Goal: Task Accomplishment & Management: Use online tool/utility

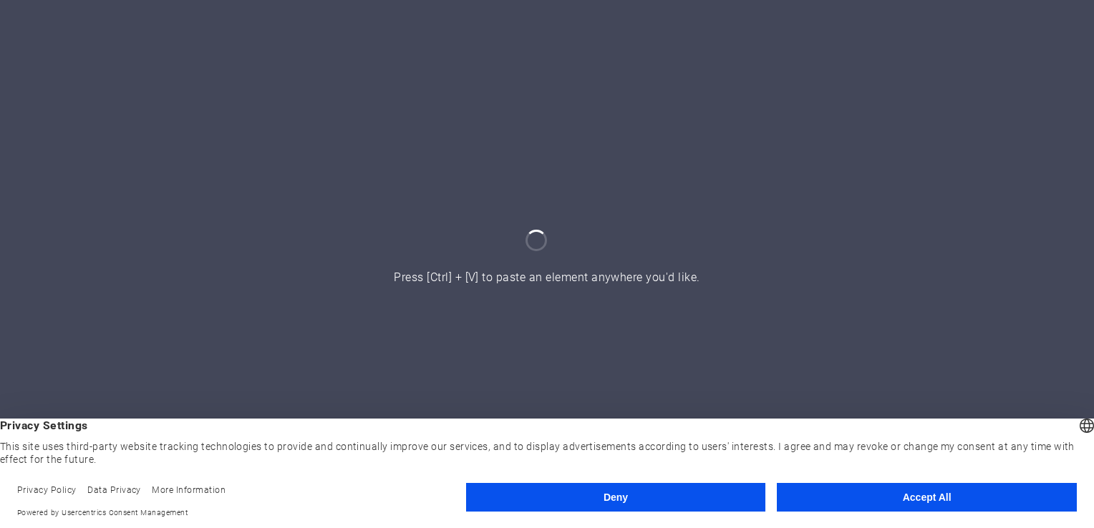
click at [832, 496] on button "Accept All" at bounding box center [927, 497] width 300 height 29
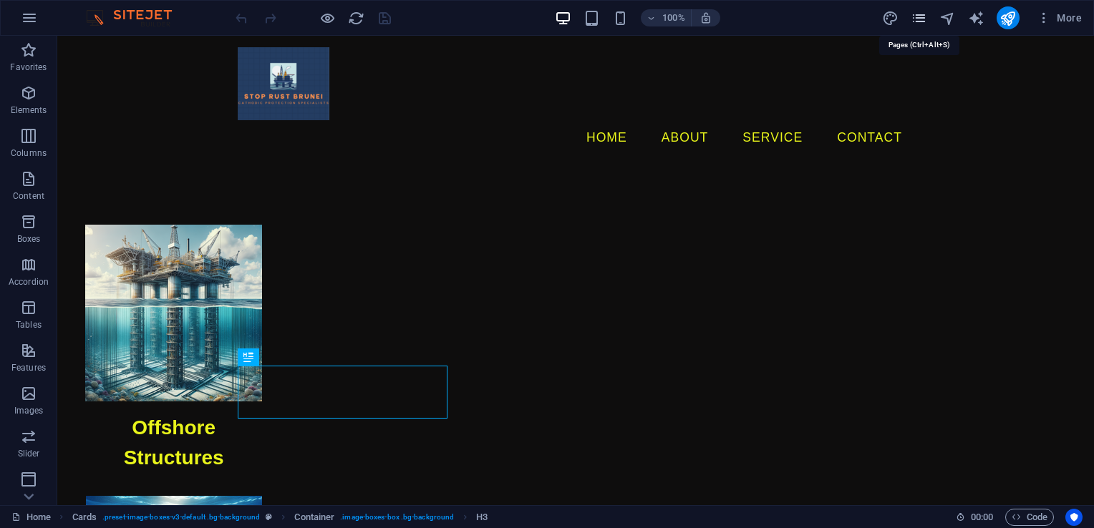
click at [923, 21] on icon "pages" at bounding box center [918, 18] width 16 height 16
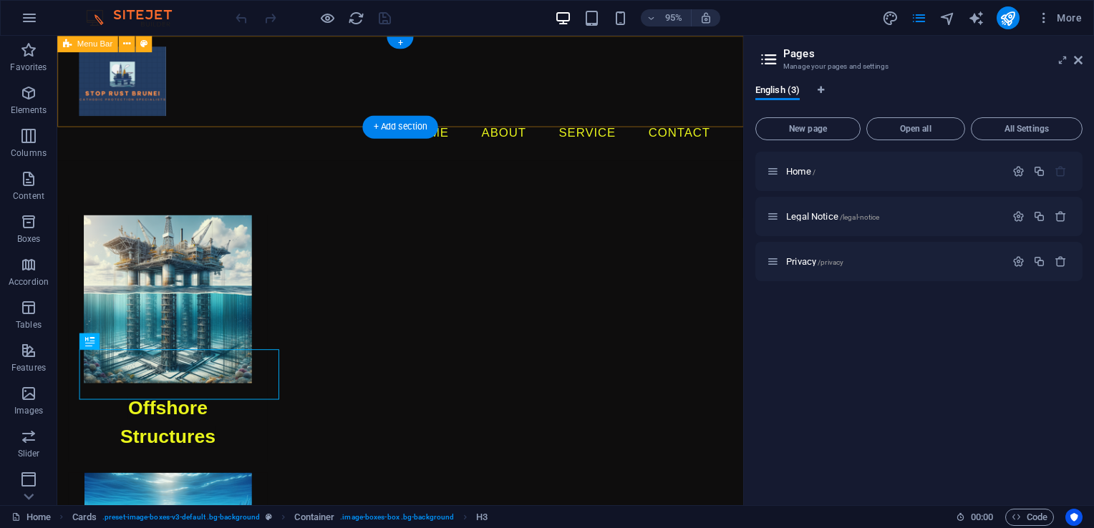
click at [701, 107] on div "Menu Home About Service Contact" at bounding box center [417, 102] width 721 height 132
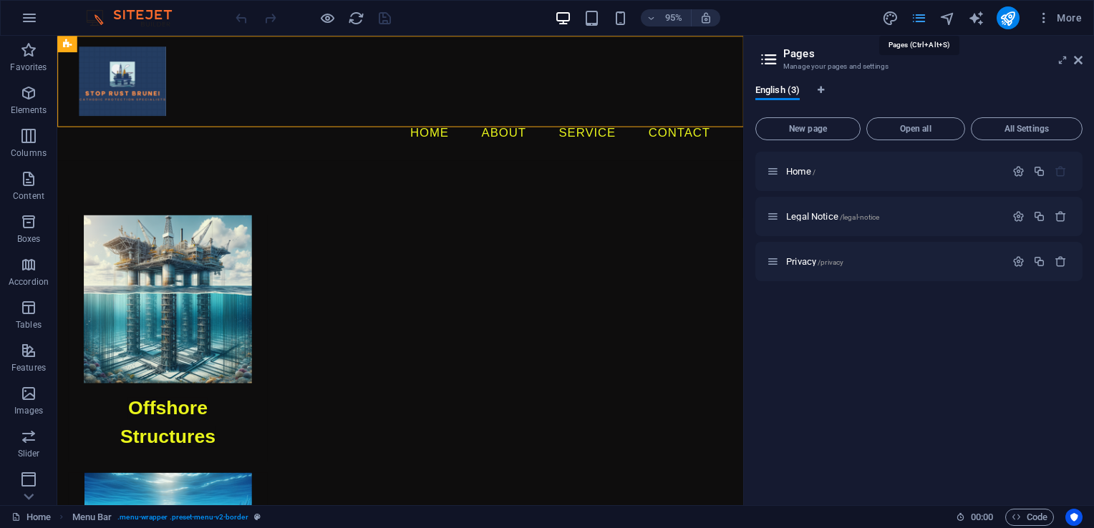
click at [919, 14] on icon "pages" at bounding box center [918, 18] width 16 height 16
click at [886, 18] on icon "design" at bounding box center [890, 18] width 16 height 16
select select "px"
select select "400"
select select "px"
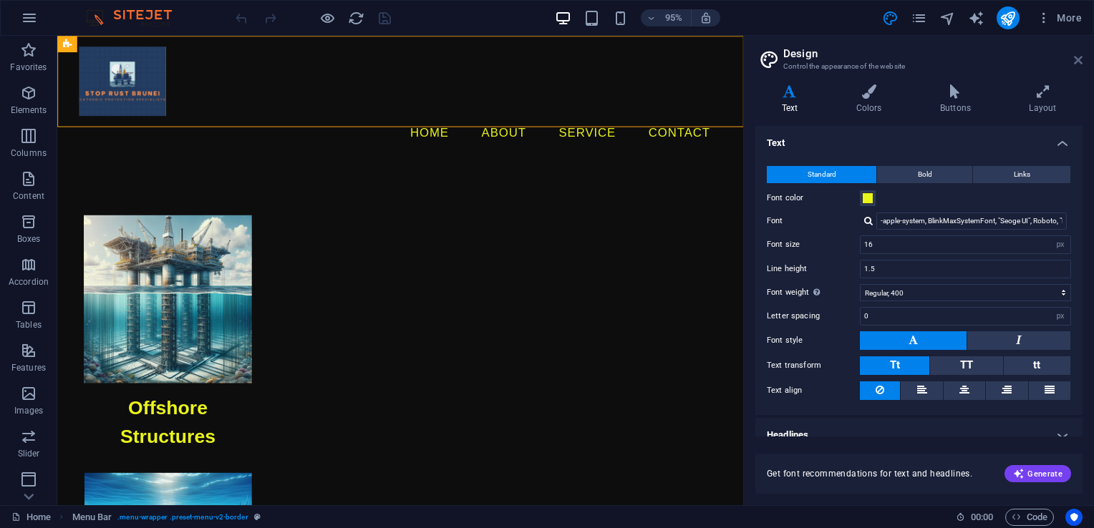
click at [1074, 59] on icon at bounding box center [1078, 59] width 9 height 11
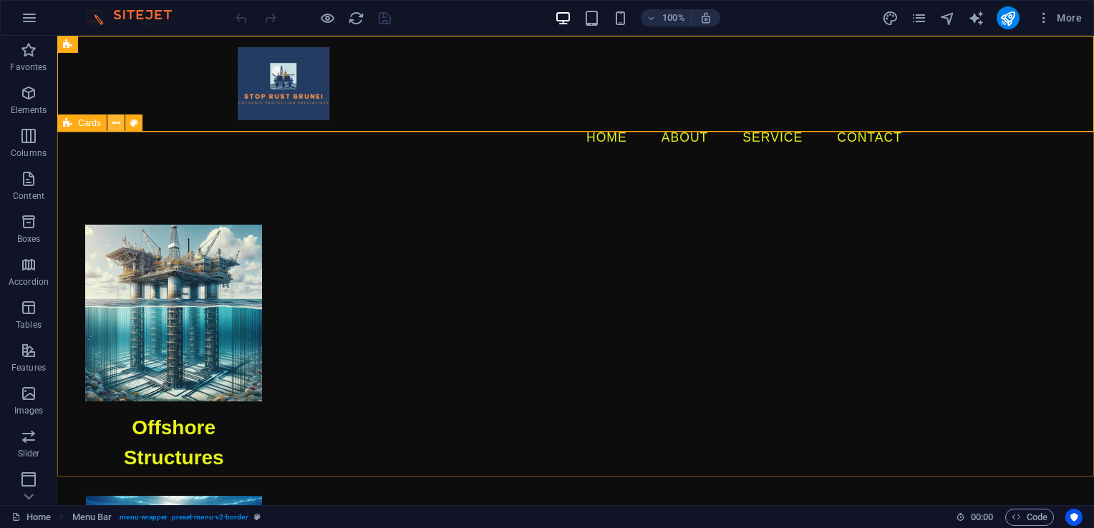
click at [110, 125] on button at bounding box center [115, 123] width 17 height 17
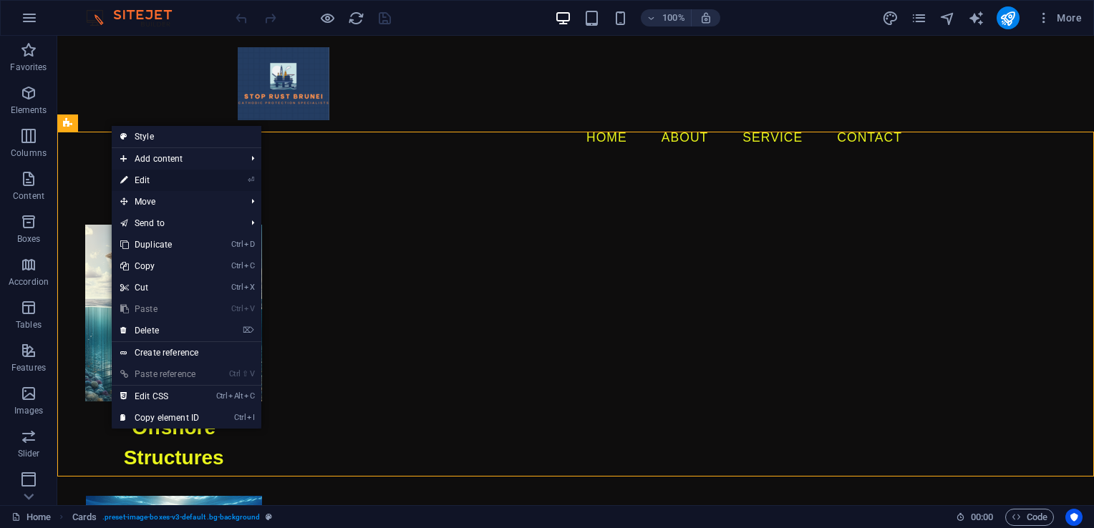
click at [151, 176] on link "⏎ Edit" at bounding box center [160, 180] width 96 height 21
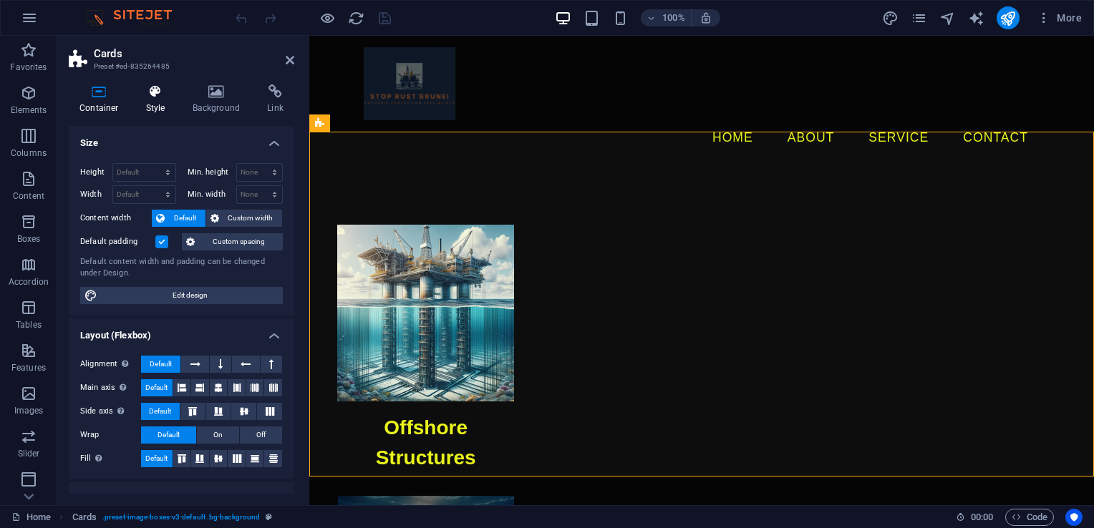
click at [149, 97] on icon at bounding box center [155, 91] width 41 height 14
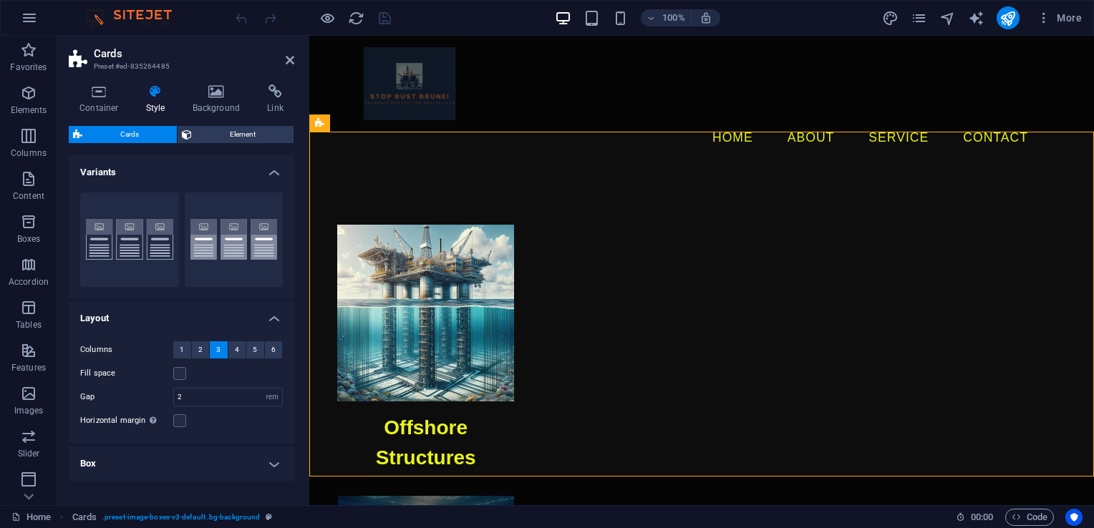
click at [263, 173] on h4 "Variants" at bounding box center [181, 168] width 225 height 26
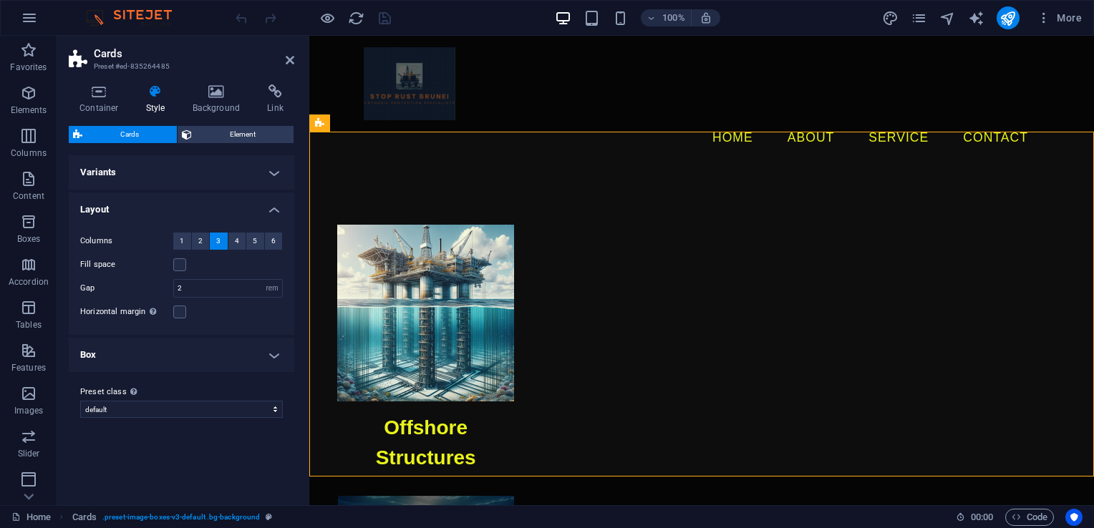
click at [271, 170] on h4 "Variants" at bounding box center [181, 172] width 225 height 34
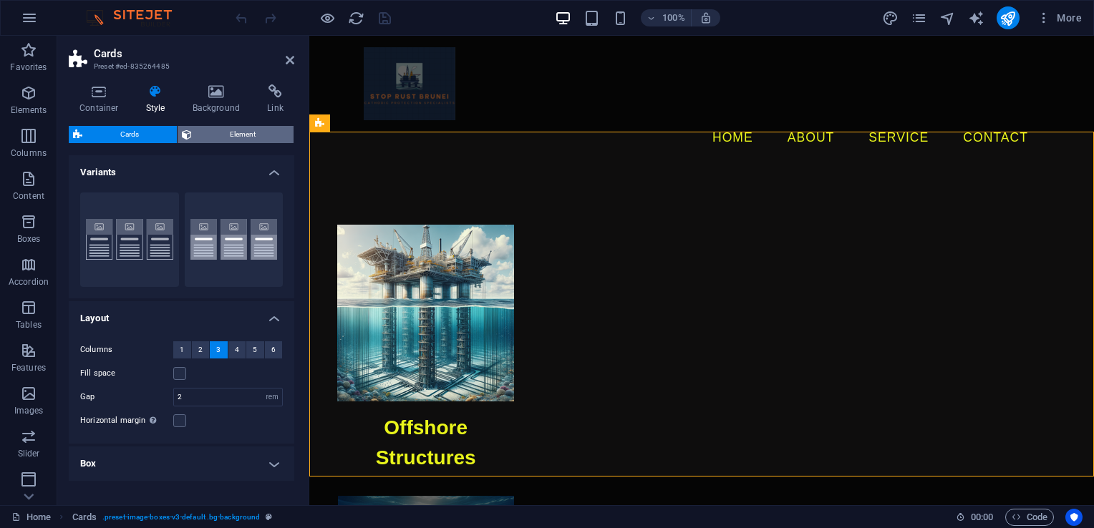
click at [216, 134] on span "Element" at bounding box center [242, 134] width 93 height 17
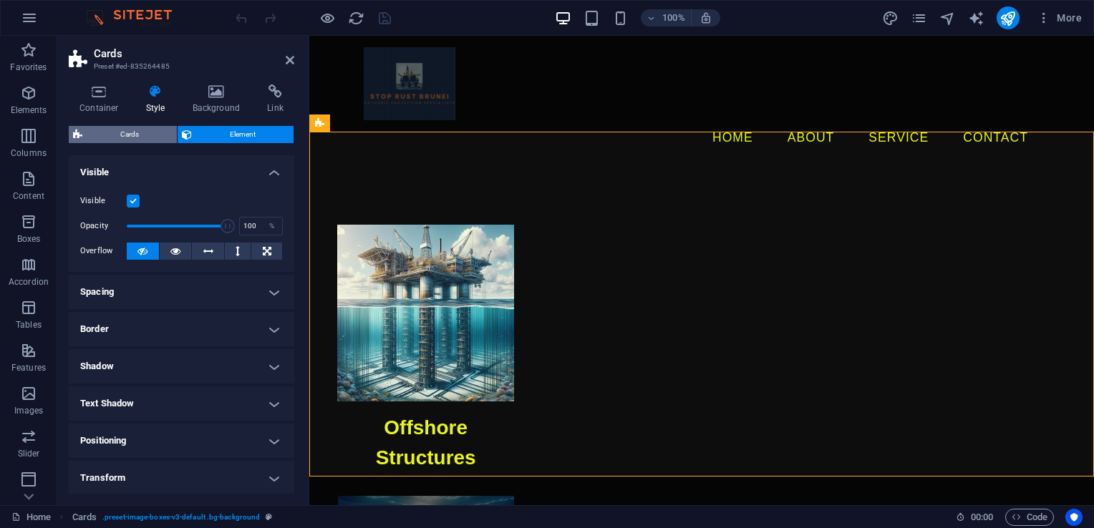
click at [136, 134] on span "Cards" at bounding box center [130, 134] width 86 height 17
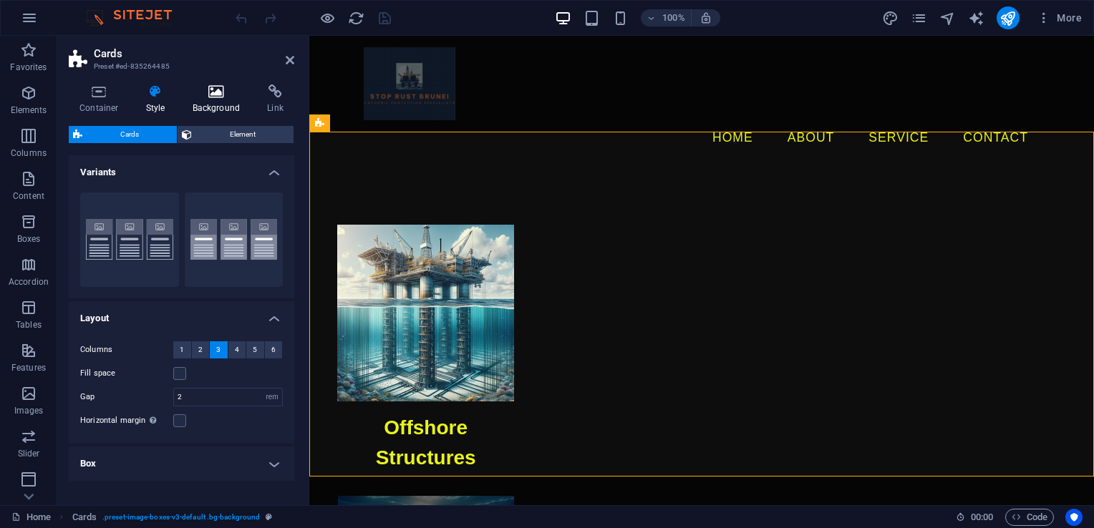
click at [217, 107] on h4 "Background" at bounding box center [219, 99] width 75 height 30
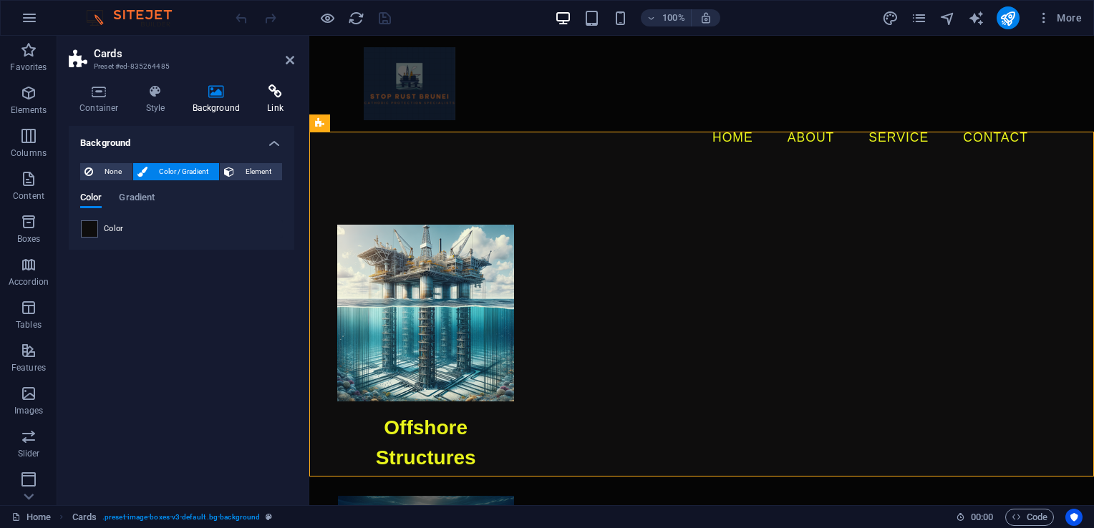
click at [271, 99] on h4 "Link" at bounding box center [275, 99] width 38 height 30
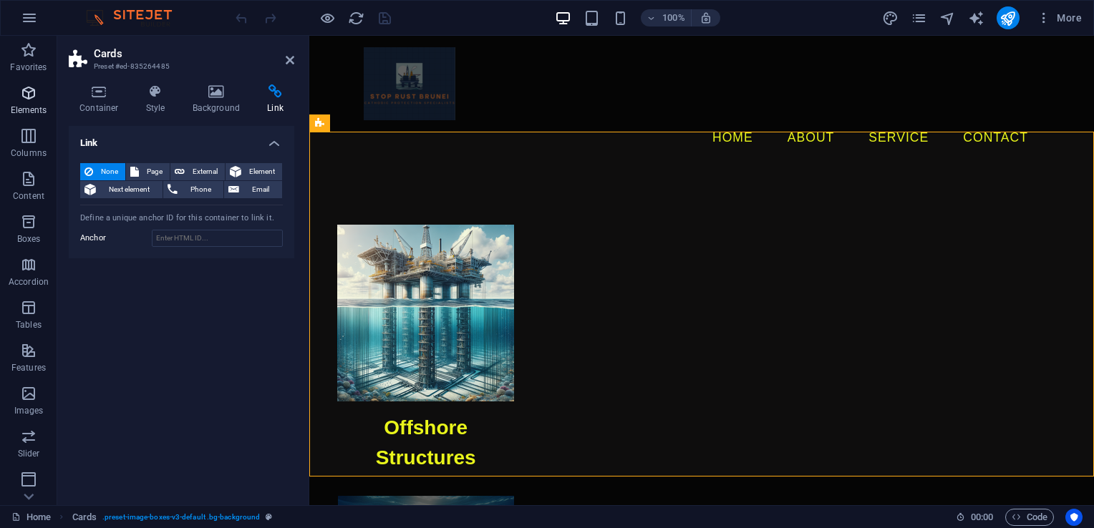
click at [40, 104] on span "Elements" at bounding box center [28, 101] width 57 height 34
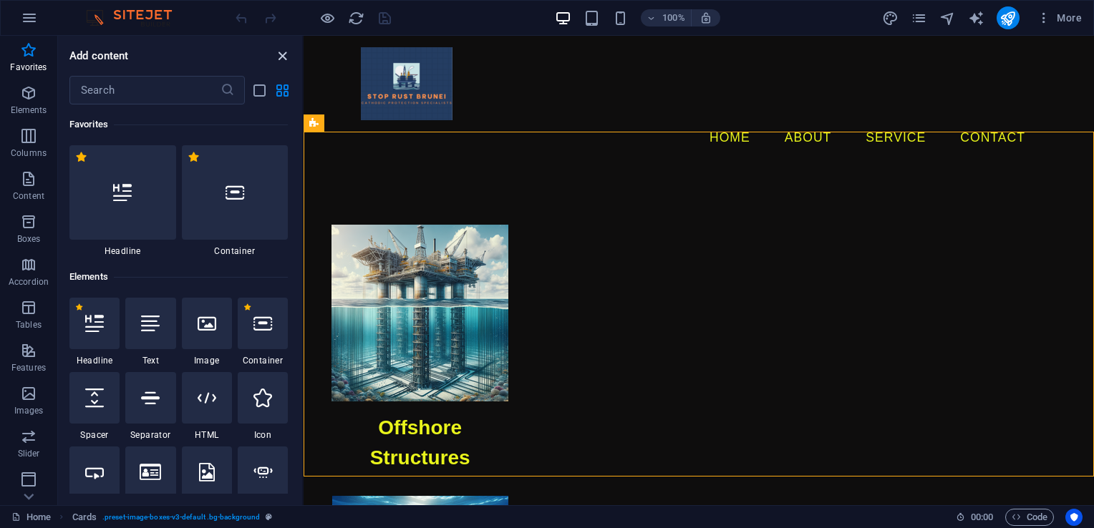
click at [274, 57] on icon "close panel" at bounding box center [282, 56] width 16 height 16
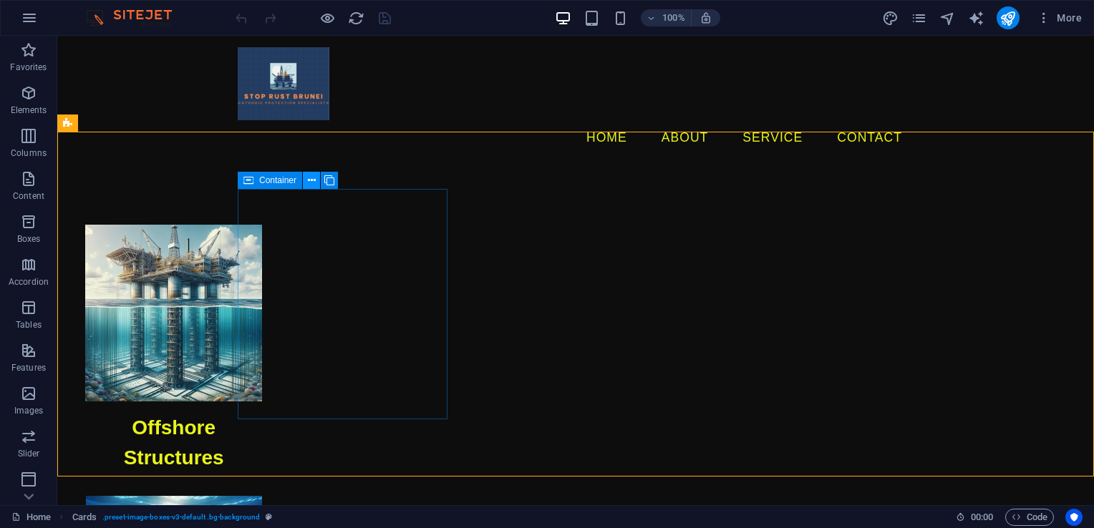
click at [306, 182] on button at bounding box center [311, 180] width 17 height 17
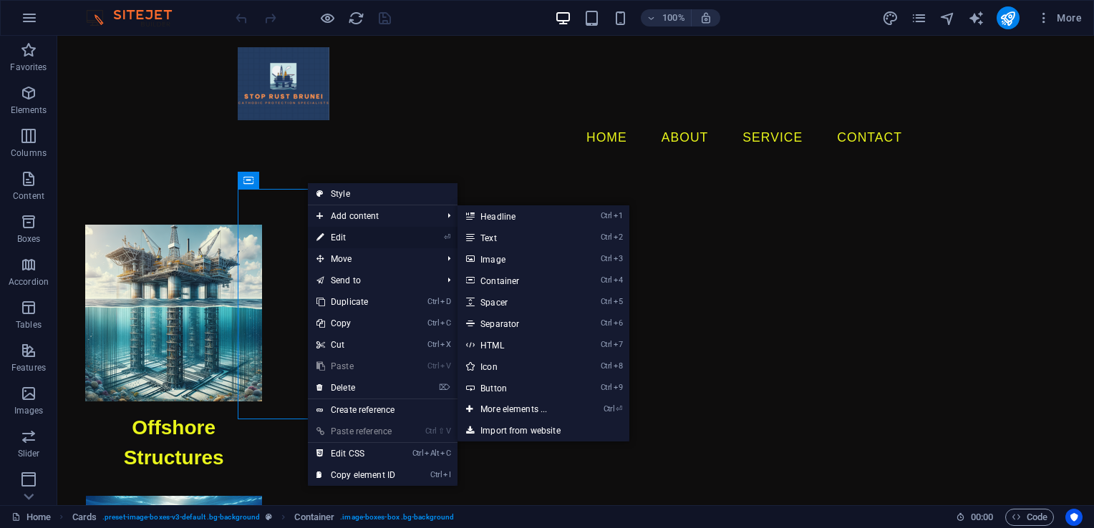
click at [351, 239] on link "⏎ Edit" at bounding box center [356, 237] width 96 height 21
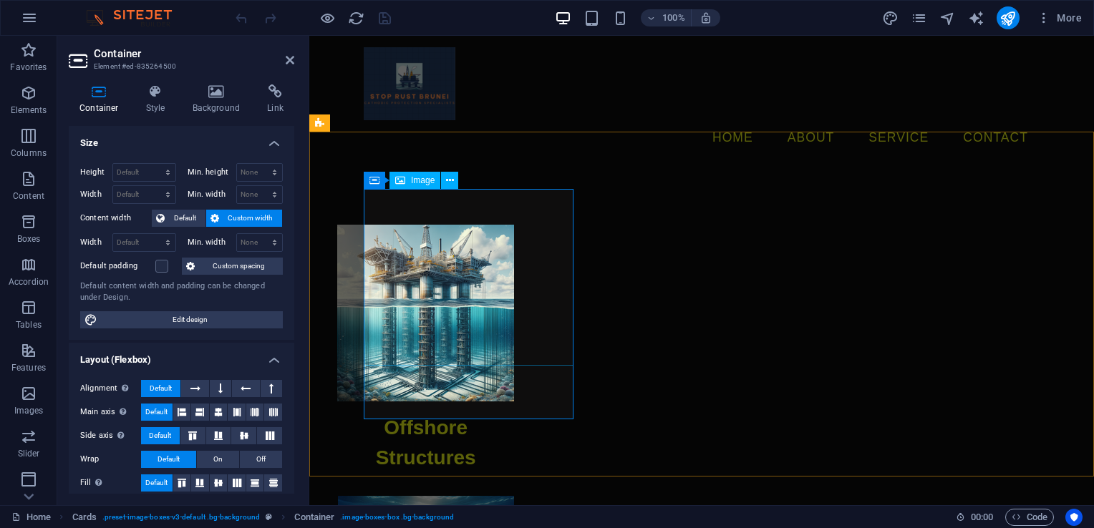
click at [441, 319] on figure at bounding box center [426, 313] width 210 height 177
click at [457, 291] on figure at bounding box center [426, 313] width 210 height 177
select select "px"
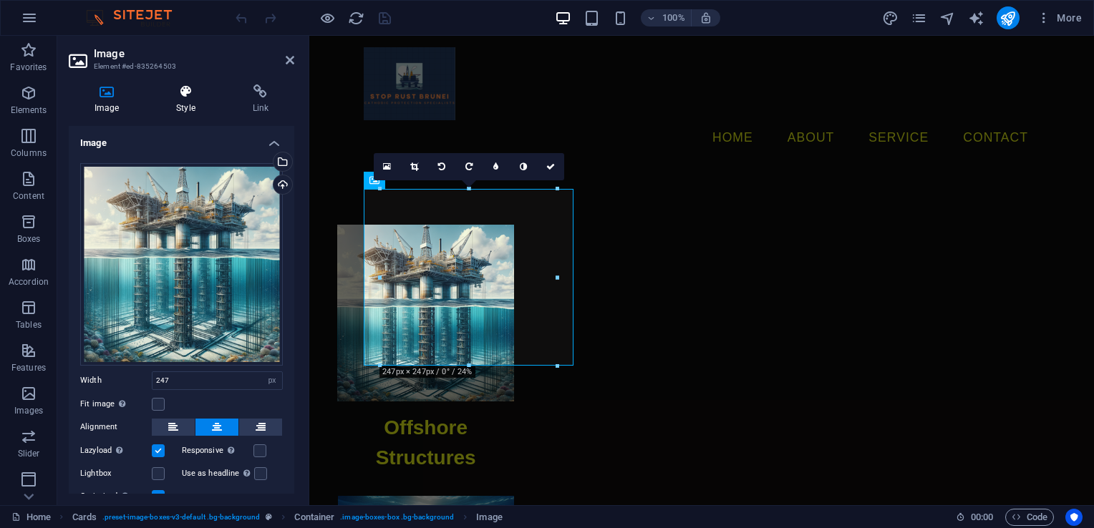
click at [192, 101] on h4 "Style" at bounding box center [188, 99] width 76 height 30
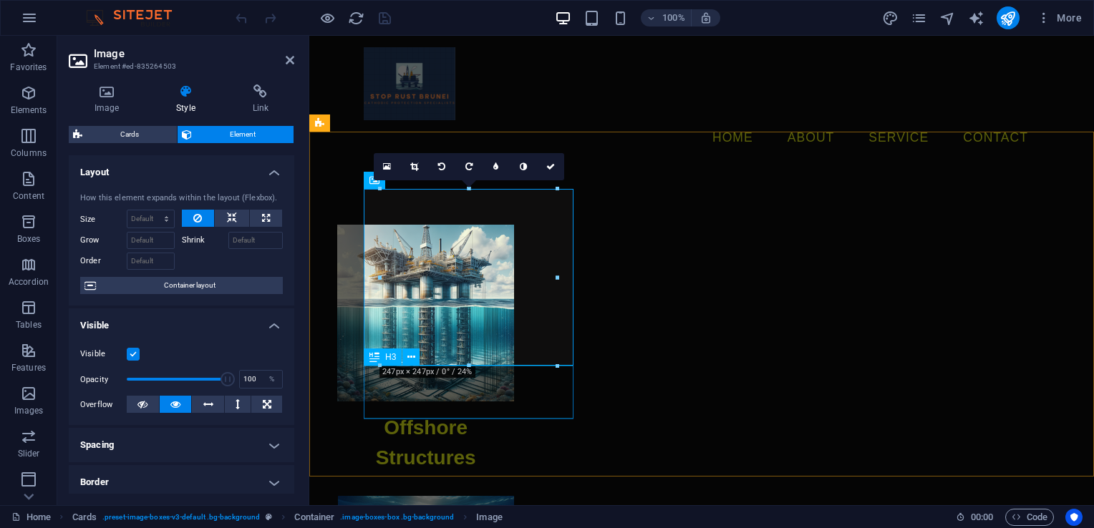
click at [438, 402] on div "Offshore Structures" at bounding box center [426, 443] width 210 height 83
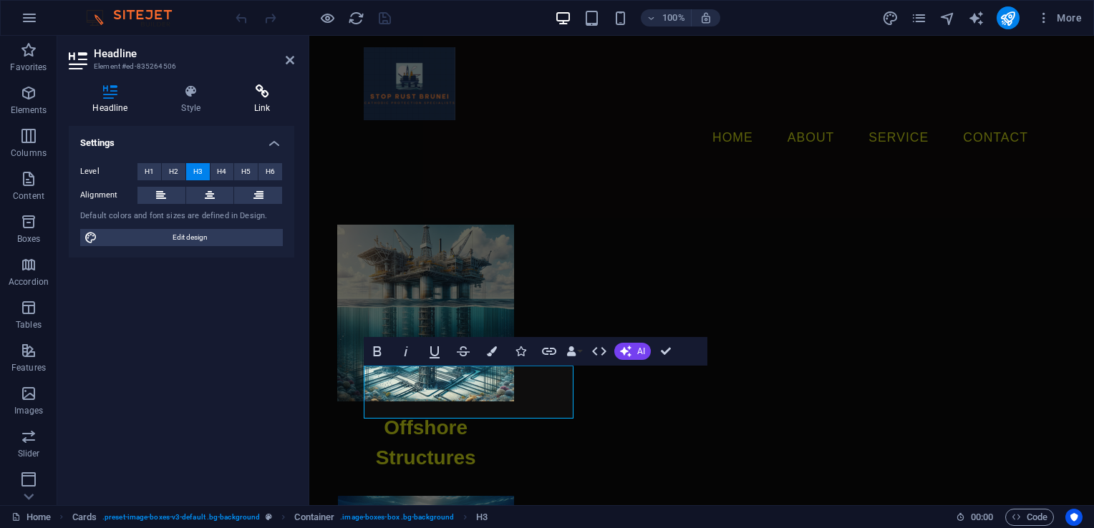
click at [256, 101] on h4 "Link" at bounding box center [262, 99] width 64 height 30
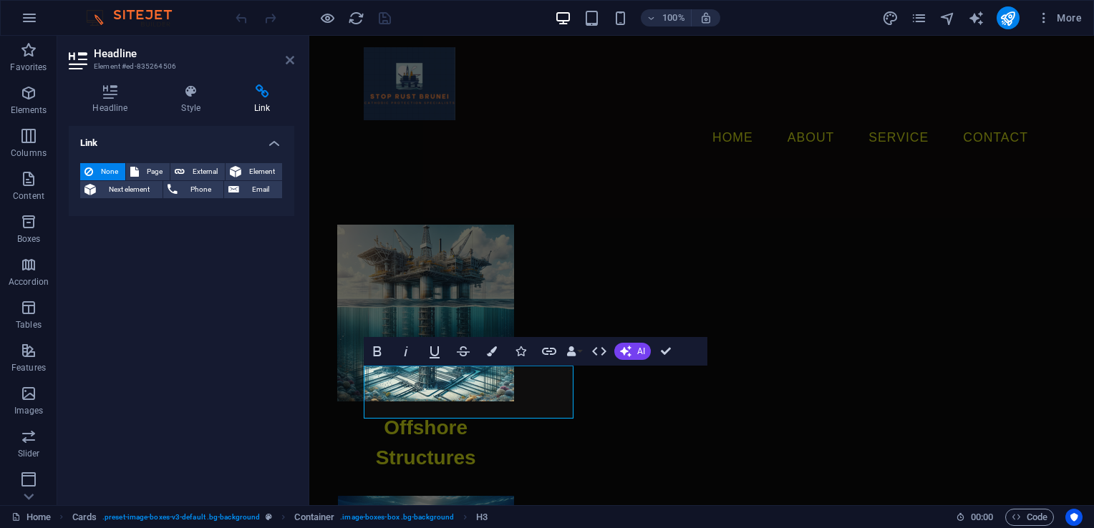
click at [286, 59] on icon at bounding box center [290, 59] width 9 height 11
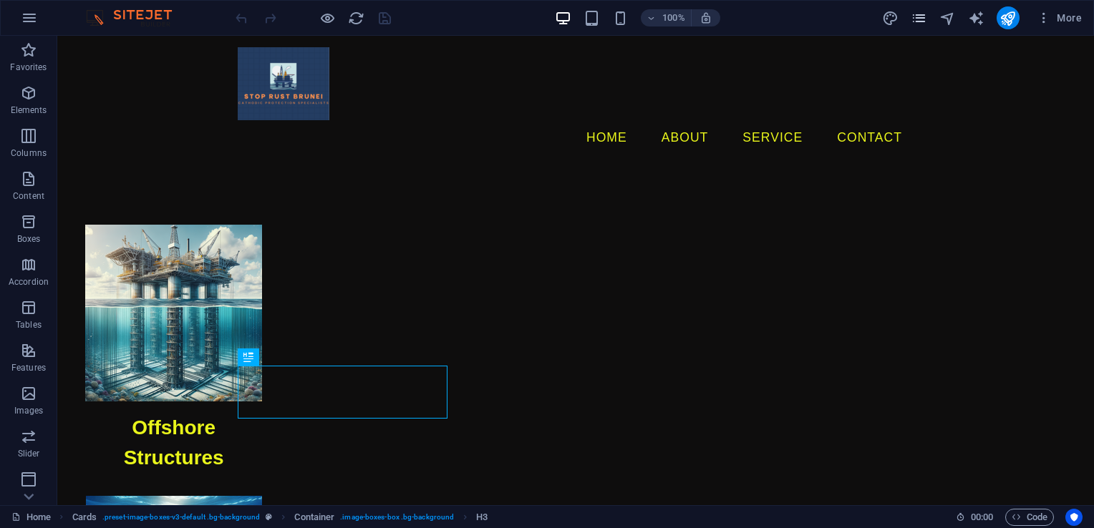
click at [913, 19] on icon "pages" at bounding box center [918, 18] width 16 height 16
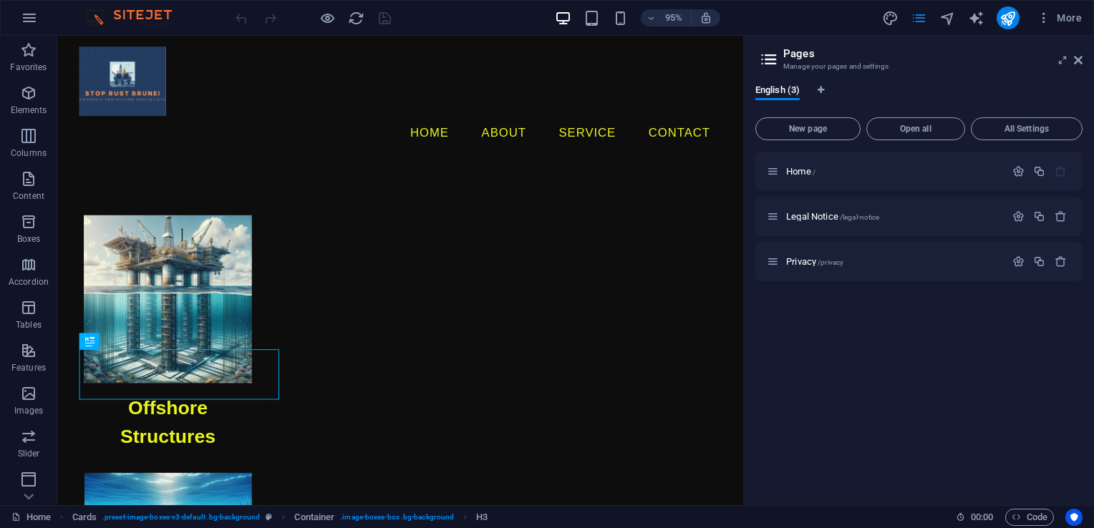
click at [1082, 59] on aside "Pages Manage your pages and settings English (3) New page Open all All Settings…" at bounding box center [918, 270] width 351 height 469
click at [1076, 62] on icon at bounding box center [1078, 59] width 9 height 11
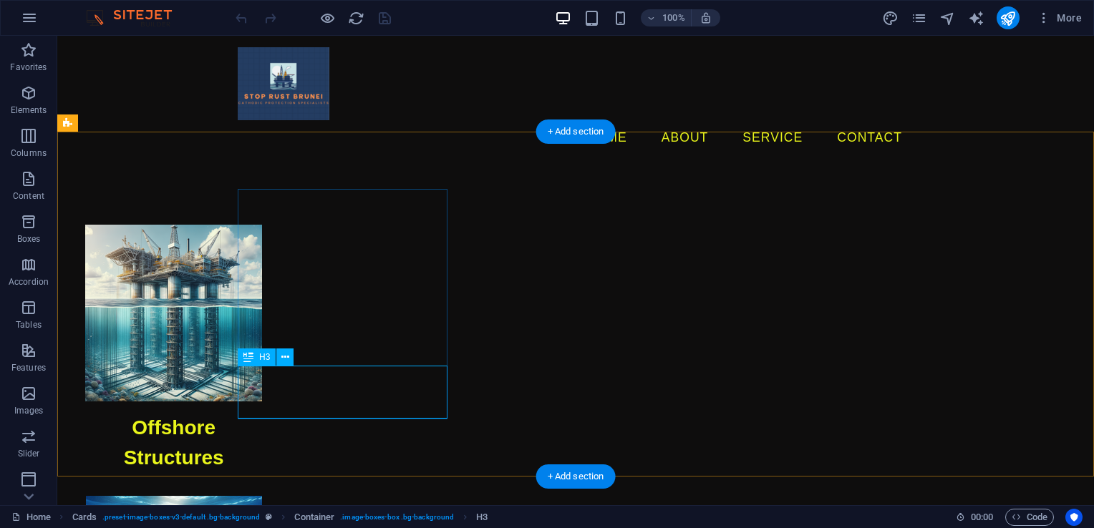
click at [278, 402] on div "Offshore Structures" at bounding box center [174, 443] width 210 height 83
drag, startPoint x: 318, startPoint y: 389, endPoint x: 69, endPoint y: 389, distance: 249.1
click at [278, 402] on div "Offshore Structures" at bounding box center [174, 443] width 210 height 83
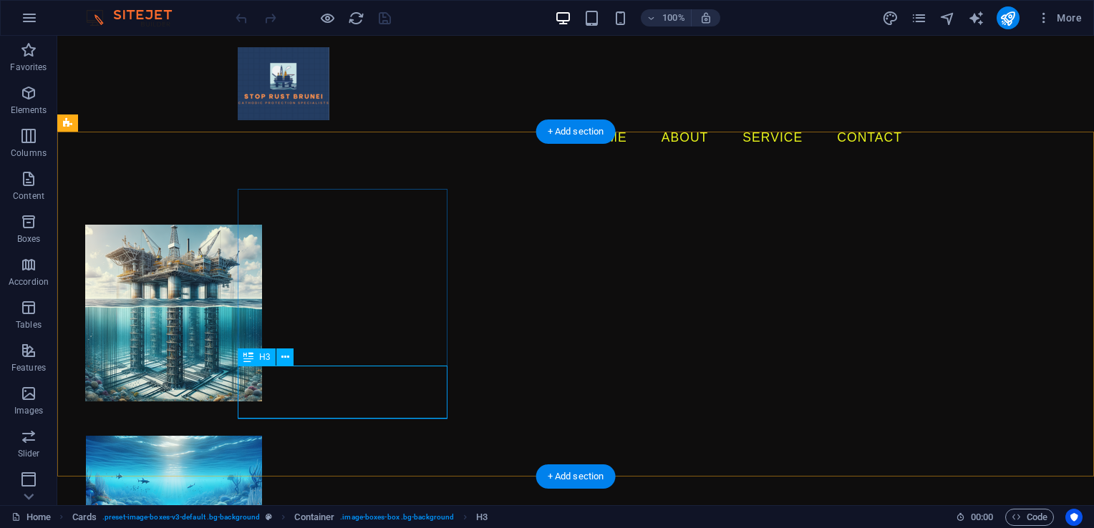
select select
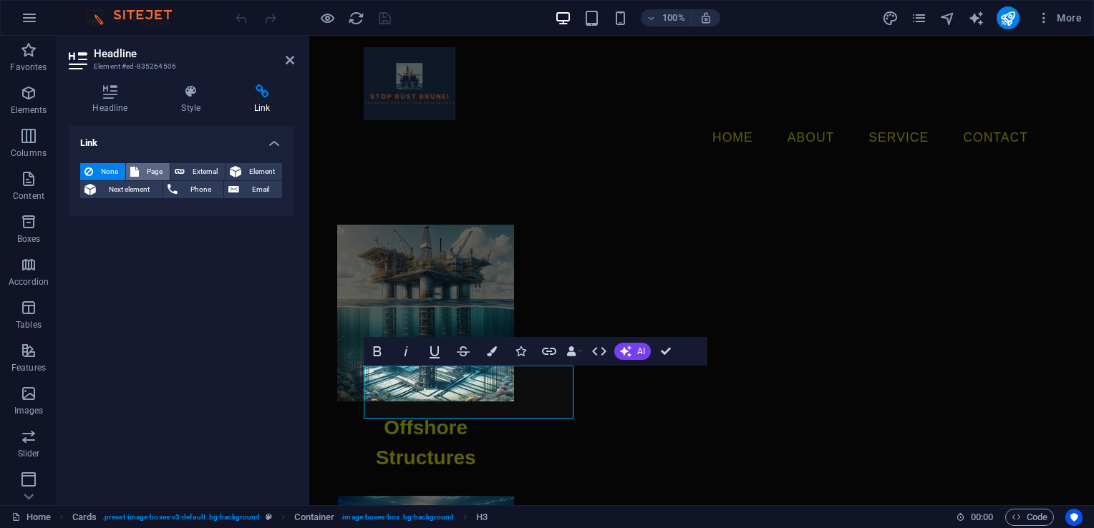
click at [152, 170] on span "Page" at bounding box center [154, 171] width 22 height 17
select select
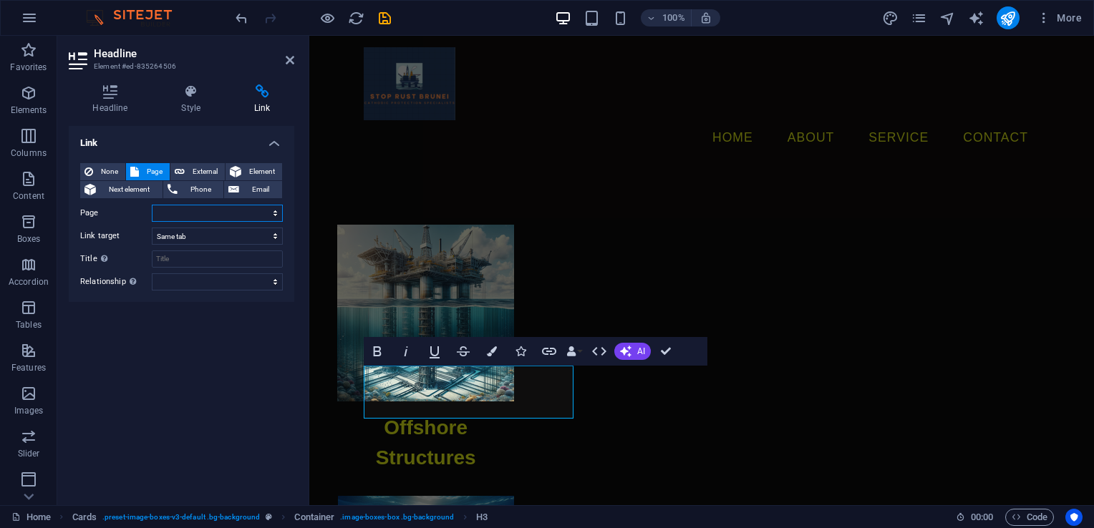
click at [244, 220] on select "Home Legal Notice Privacy" at bounding box center [217, 213] width 131 height 17
click at [158, 344] on div "Link None Page External Element Next element Phone Email Page Home Legal Notice…" at bounding box center [181, 310] width 225 height 368
click at [286, 63] on icon at bounding box center [290, 59] width 9 height 11
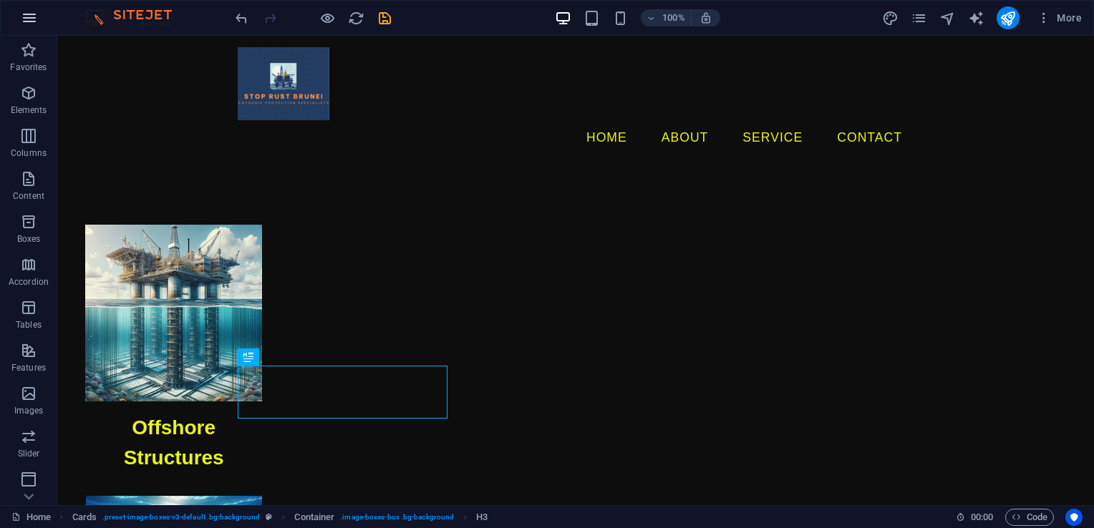
click at [18, 12] on button "button" at bounding box center [29, 18] width 34 height 34
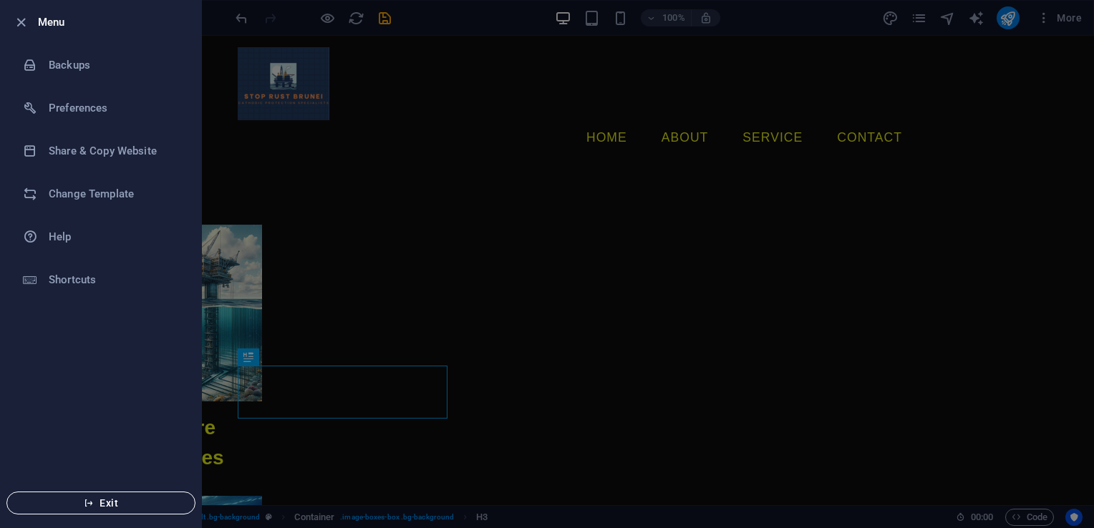
click at [89, 497] on button "Exit" at bounding box center [100, 503] width 189 height 23
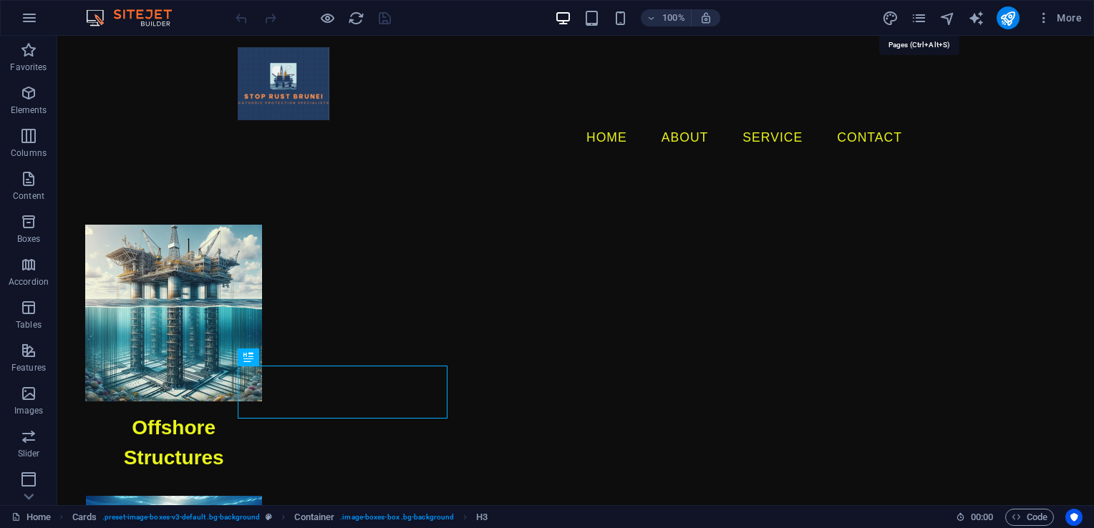
drag, startPoint x: 918, startPoint y: 14, endPoint x: 931, endPoint y: 15, distance: 13.7
click at [918, 14] on icon "pages" at bounding box center [918, 18] width 16 height 16
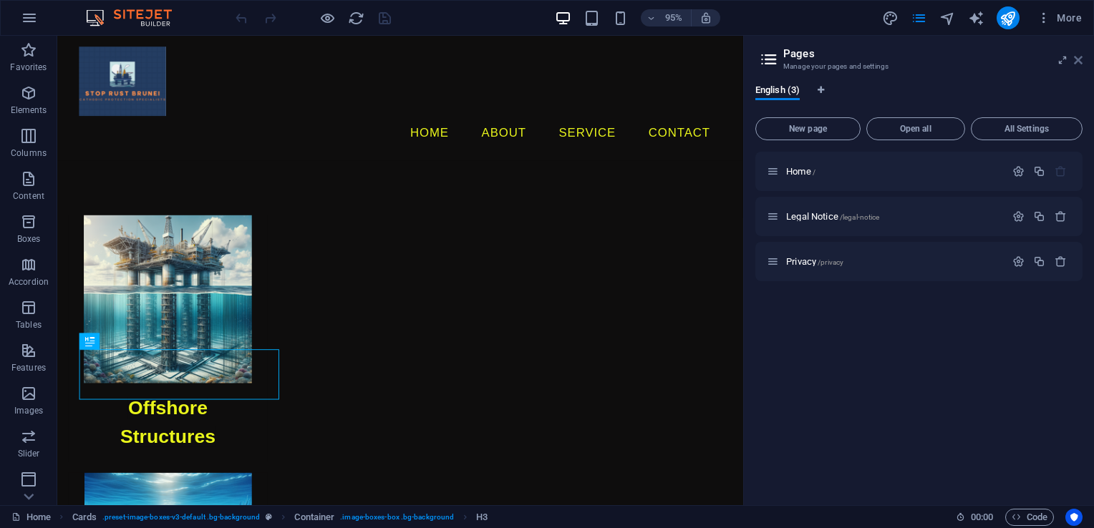
click at [1076, 61] on icon at bounding box center [1078, 59] width 9 height 11
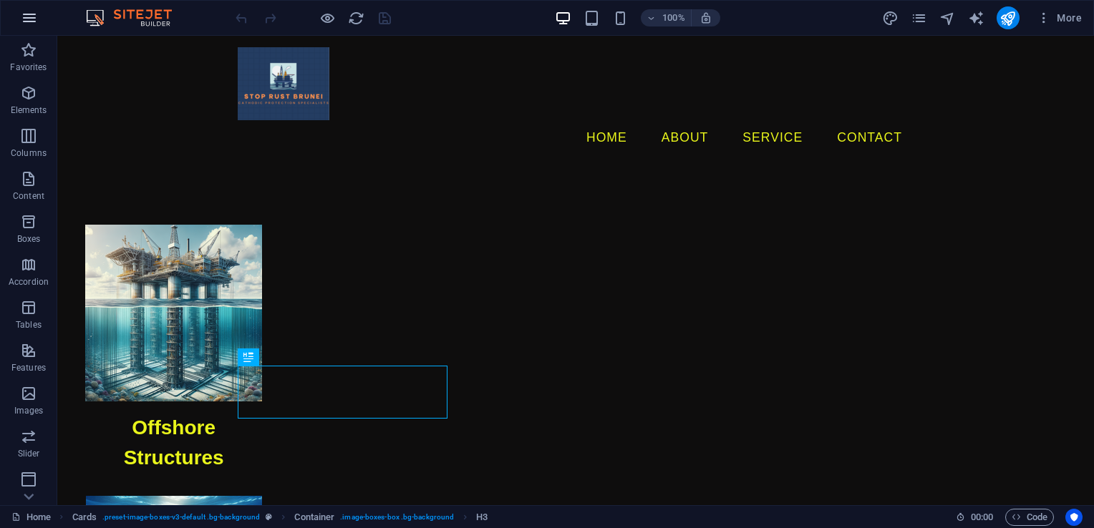
click at [19, 15] on button "button" at bounding box center [29, 18] width 34 height 34
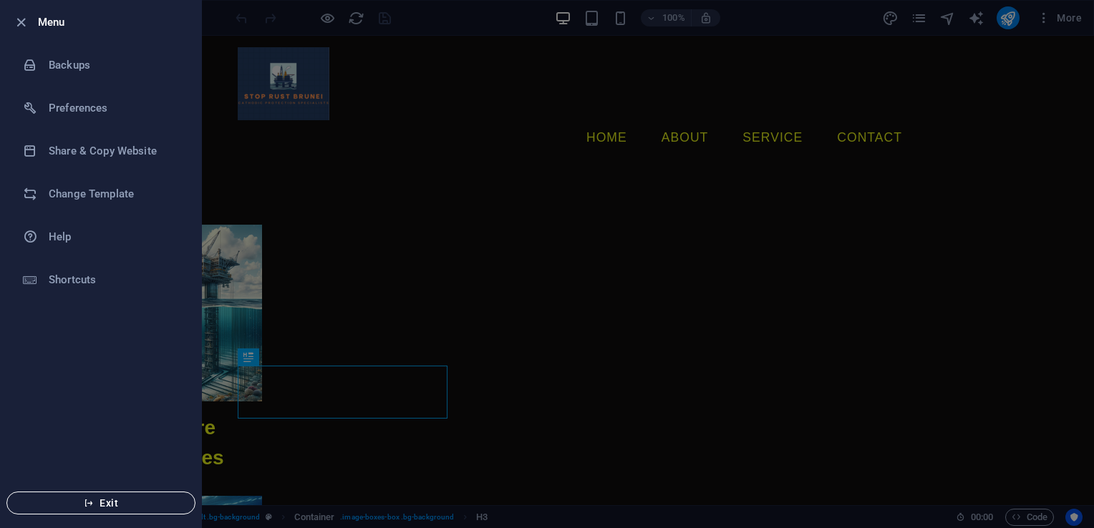
click at [100, 505] on span "Exit" at bounding box center [101, 502] width 165 height 11
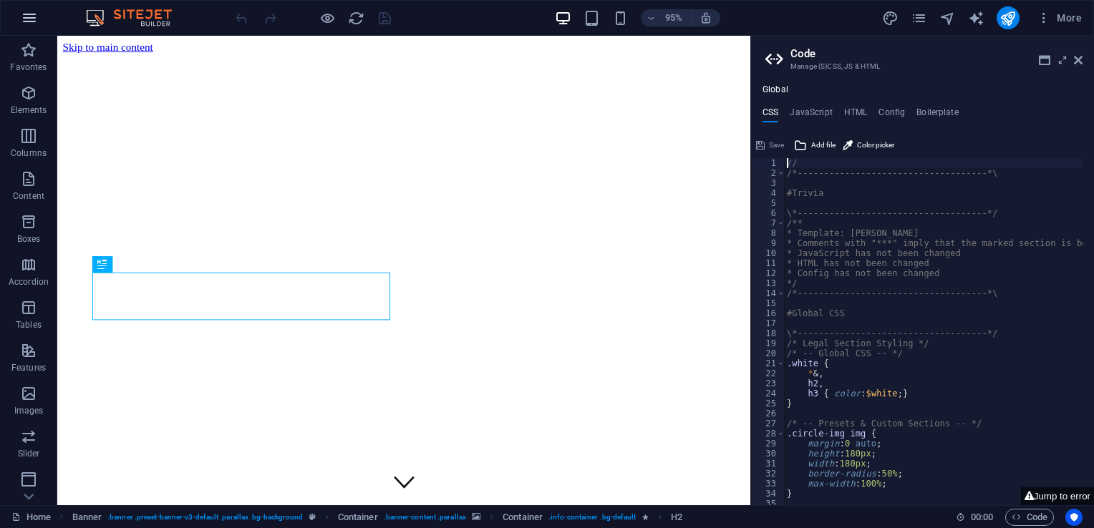
click at [23, 15] on icon "button" at bounding box center [29, 17] width 17 height 17
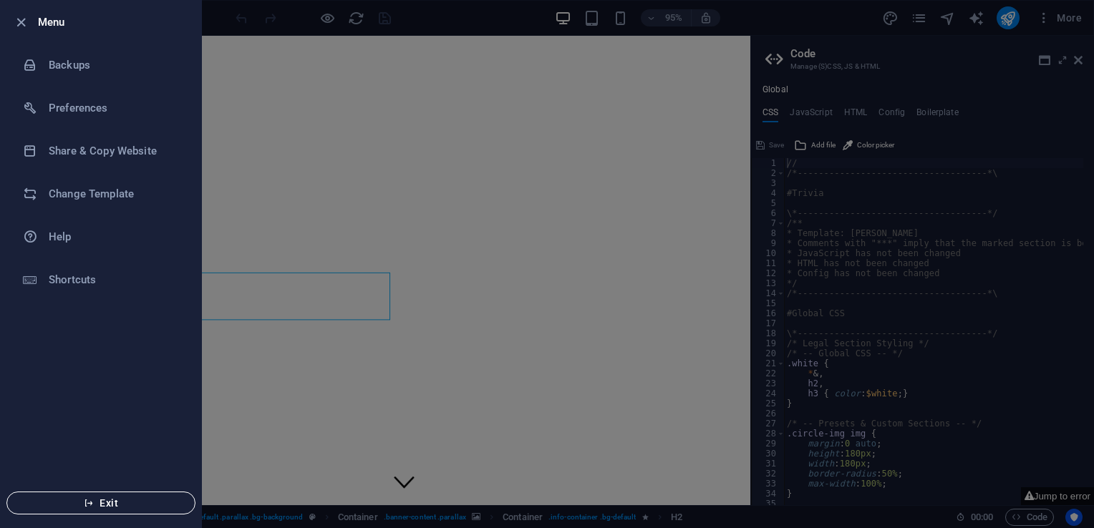
click at [100, 502] on span "Exit" at bounding box center [101, 502] width 165 height 11
